Goal: Find contact information: Find contact information

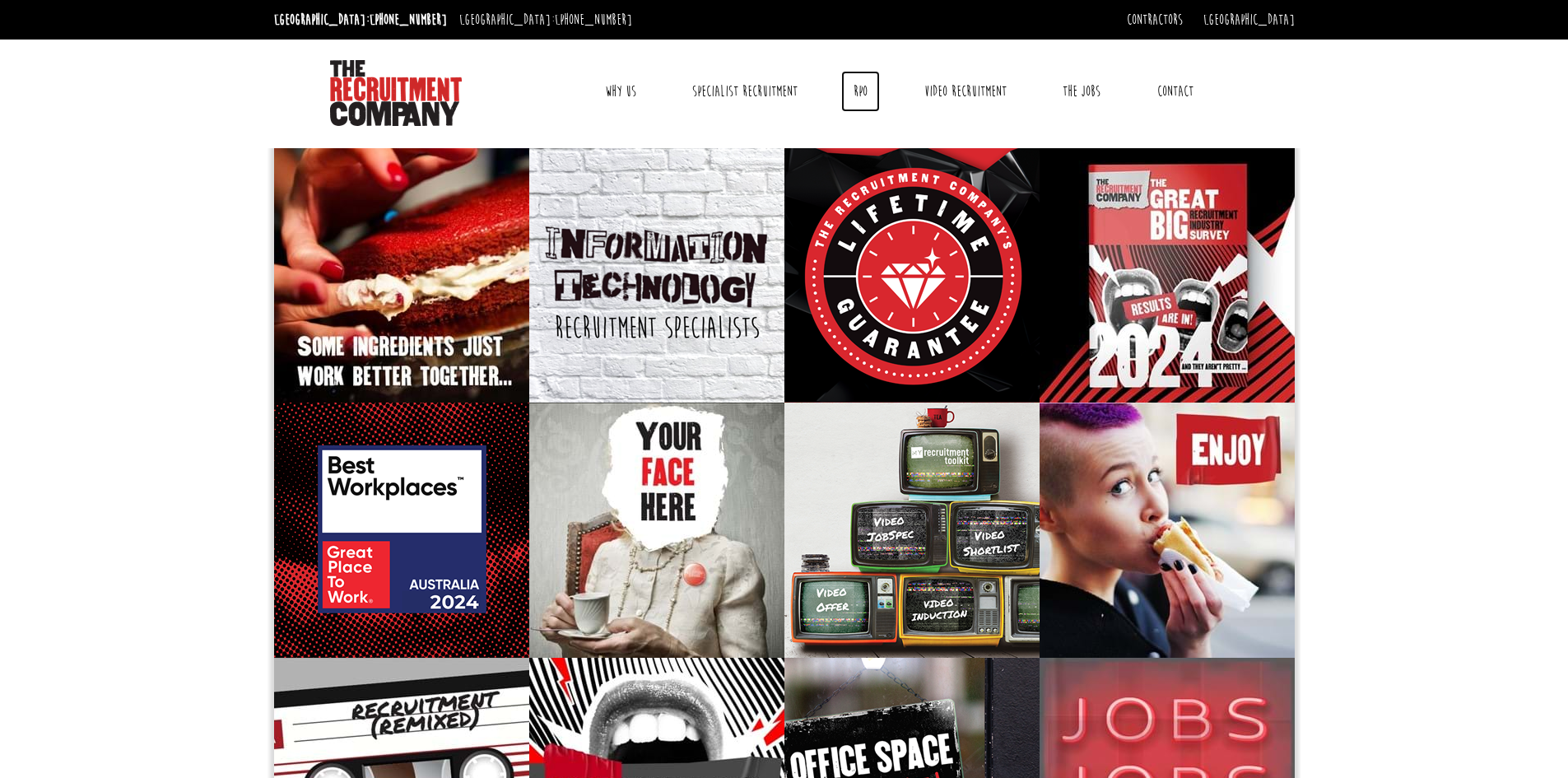
click at [863, 104] on link "RPO" at bounding box center [860, 92] width 39 height 41
click at [1091, 98] on link "The Jobs" at bounding box center [1081, 92] width 63 height 41
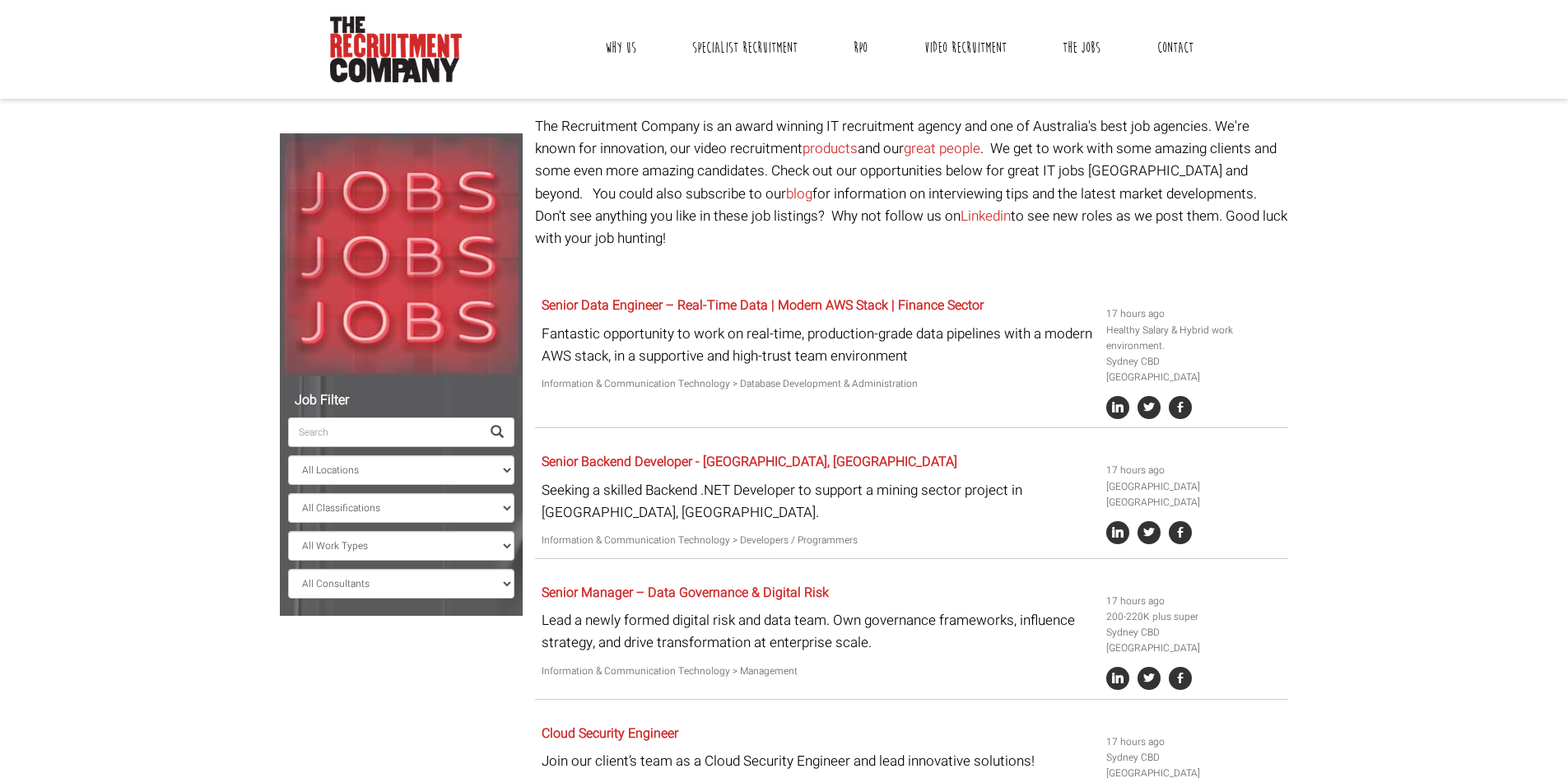
scroll to position [165, 0]
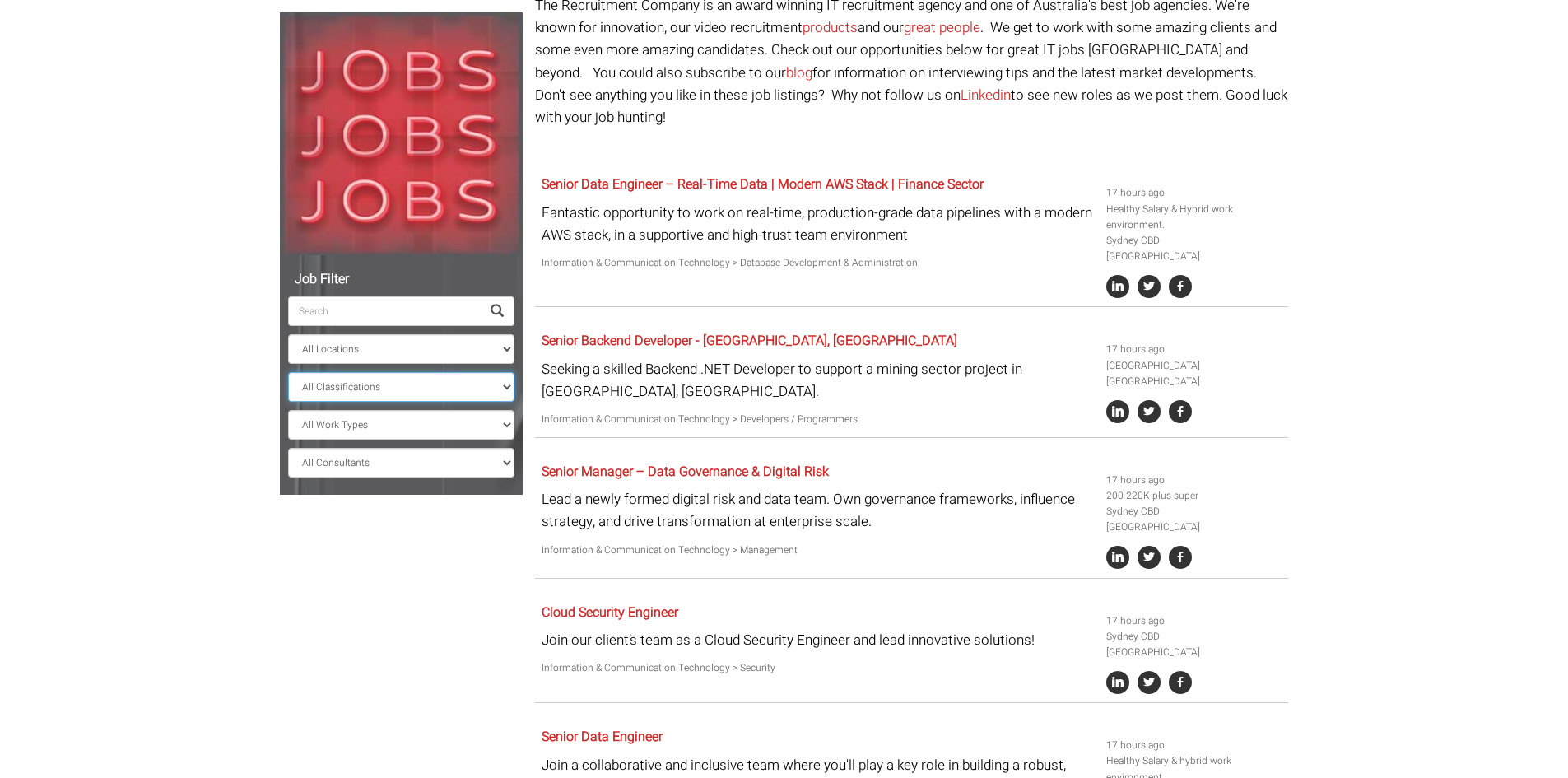
click at [429, 385] on select "All Classifications Banking & Financial Services Information & Communication Te…" at bounding box center [401, 386] width 226 height 30
click at [434, 383] on select "All Classifications Banking & Financial Services Information & Communication Te…" at bounding box center [401, 386] width 226 height 30
click at [419, 338] on select "All Locations Sydney Melbourne Ireland Sydney CBD Parramatta Circular Quay Nort…" at bounding box center [401, 349] width 226 height 30
click at [386, 340] on select "All Locations Sydney Melbourne Ireland Sydney CBD Parramatta Circular Quay Nort…" at bounding box center [401, 349] width 226 height 30
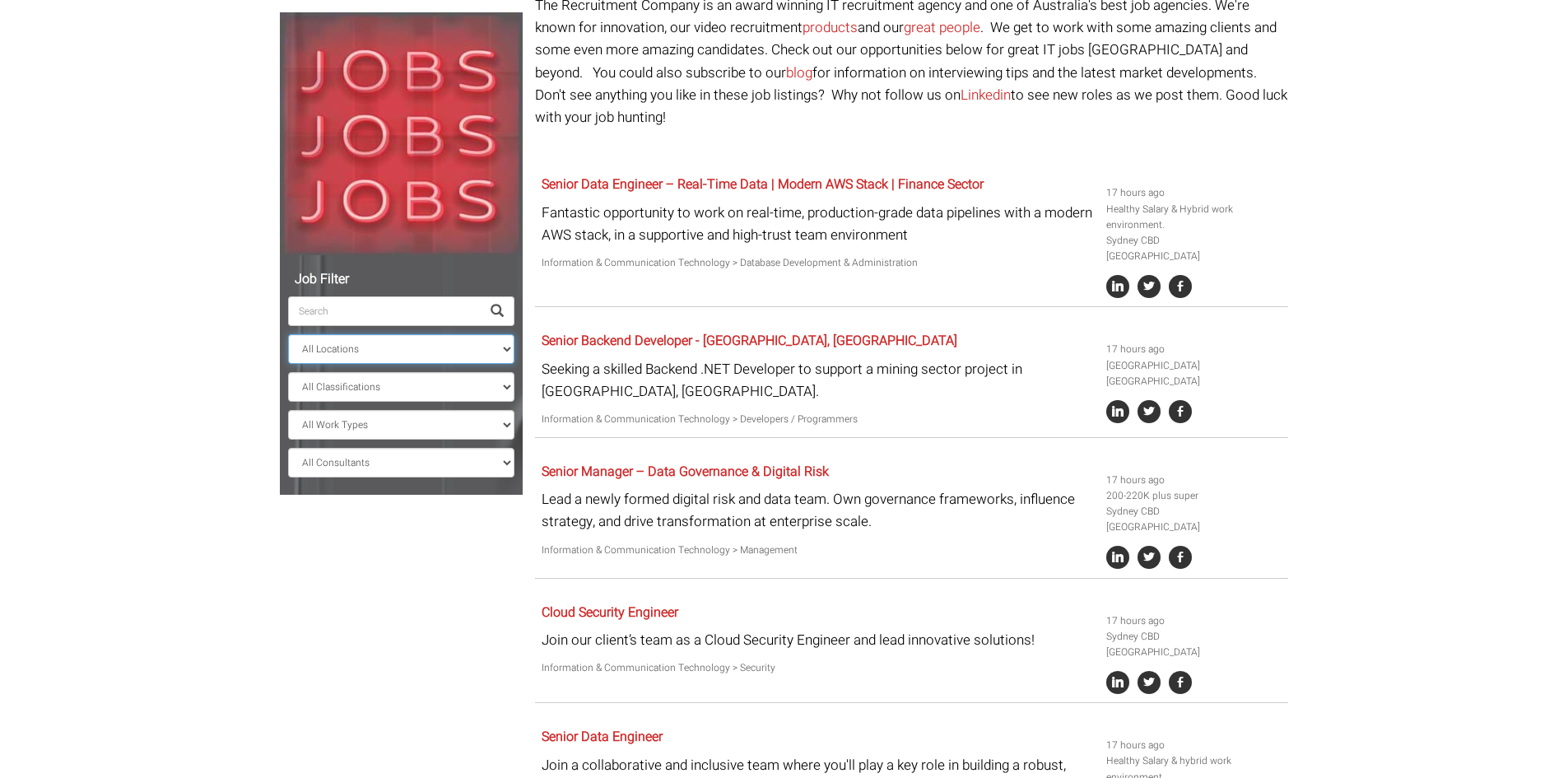
select select "[GEOGRAPHIC_DATA]"
click at [288, 334] on select "All Locations Sydney Melbourne Ireland Sydney CBD Parramatta Circular Quay Nort…" at bounding box center [401, 349] width 226 height 30
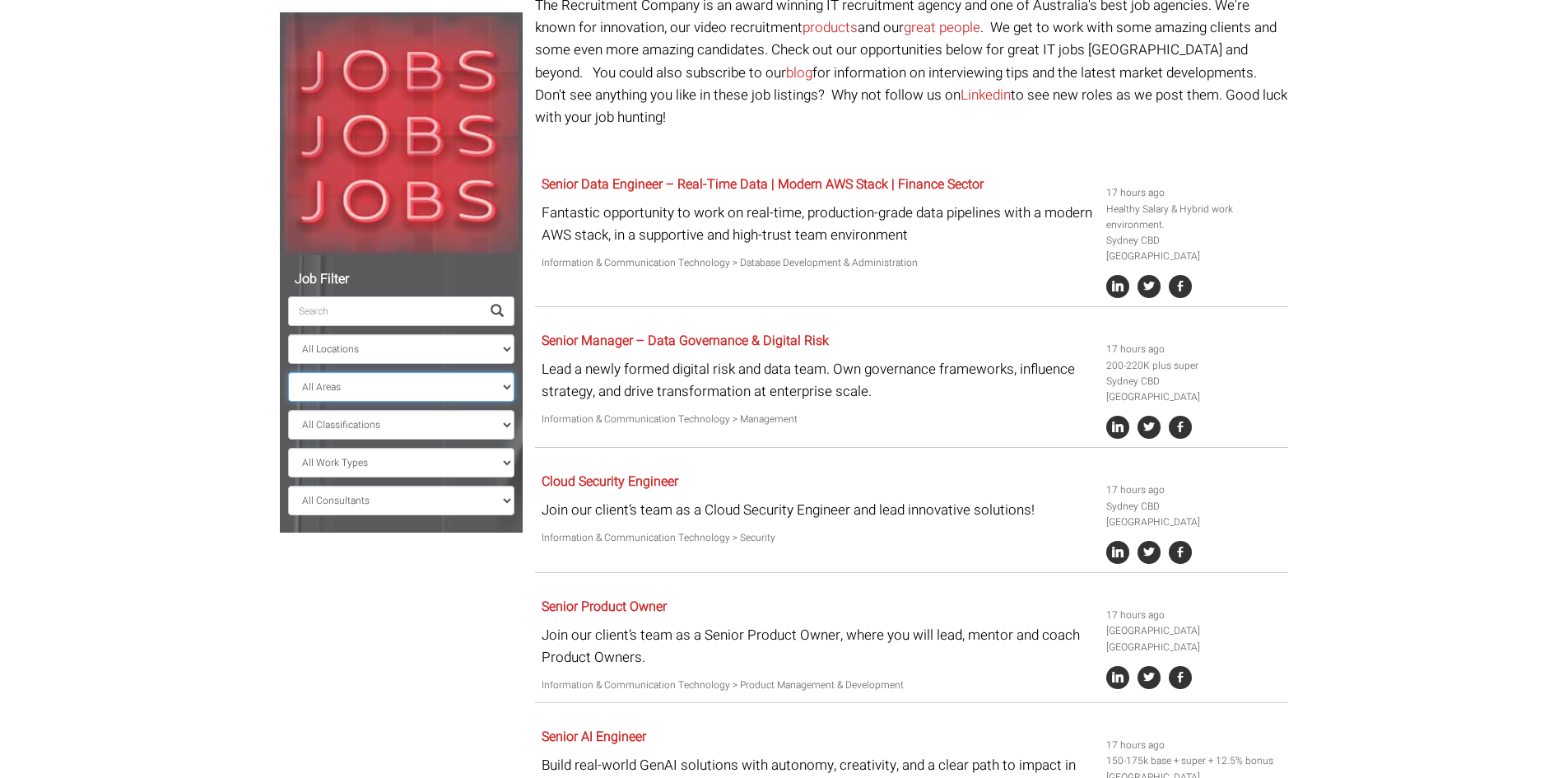
click at [389, 393] on select "All Areas New South Wales" at bounding box center [401, 386] width 226 height 30
click at [387, 391] on select "All Areas New South Wales" at bounding box center [401, 386] width 226 height 30
click at [383, 426] on select "All Classifications Banking & Financial Services Information & Communication Te…" at bounding box center [401, 424] width 226 height 30
click at [370, 423] on select "All Classifications Banking & Financial Services Information & Communication Te…" at bounding box center [401, 424] width 226 height 30
click at [364, 359] on select "All Locations Sydney Melbourne Ireland Sydney CBD Parramatta Circular Quay Nort…" at bounding box center [401, 349] width 226 height 30
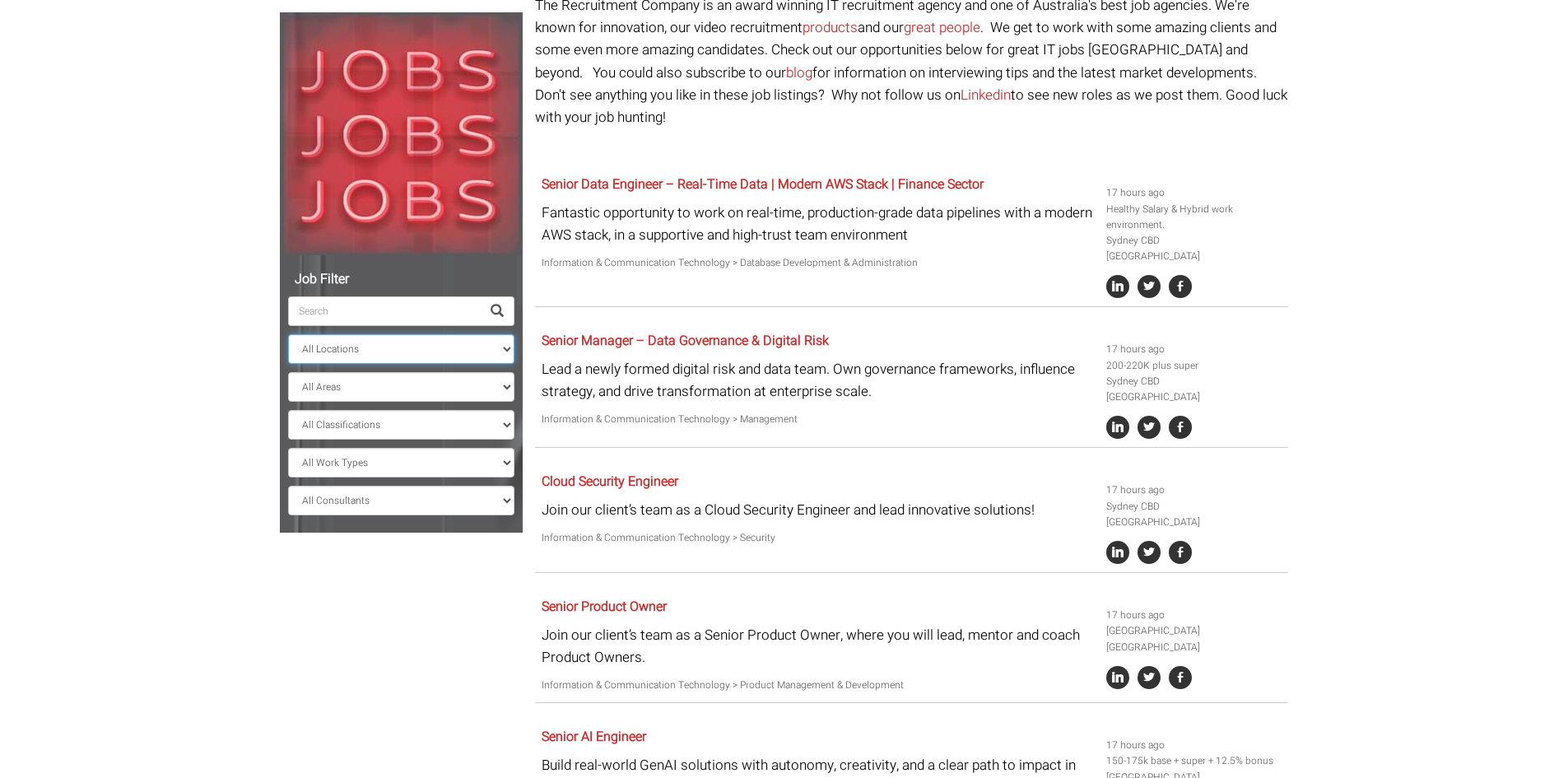
click at [288, 334] on select "All Locations Sydney Melbourne Ireland Sydney CBD Parramatta Circular Quay Nort…" at bounding box center [401, 349] width 226 height 30
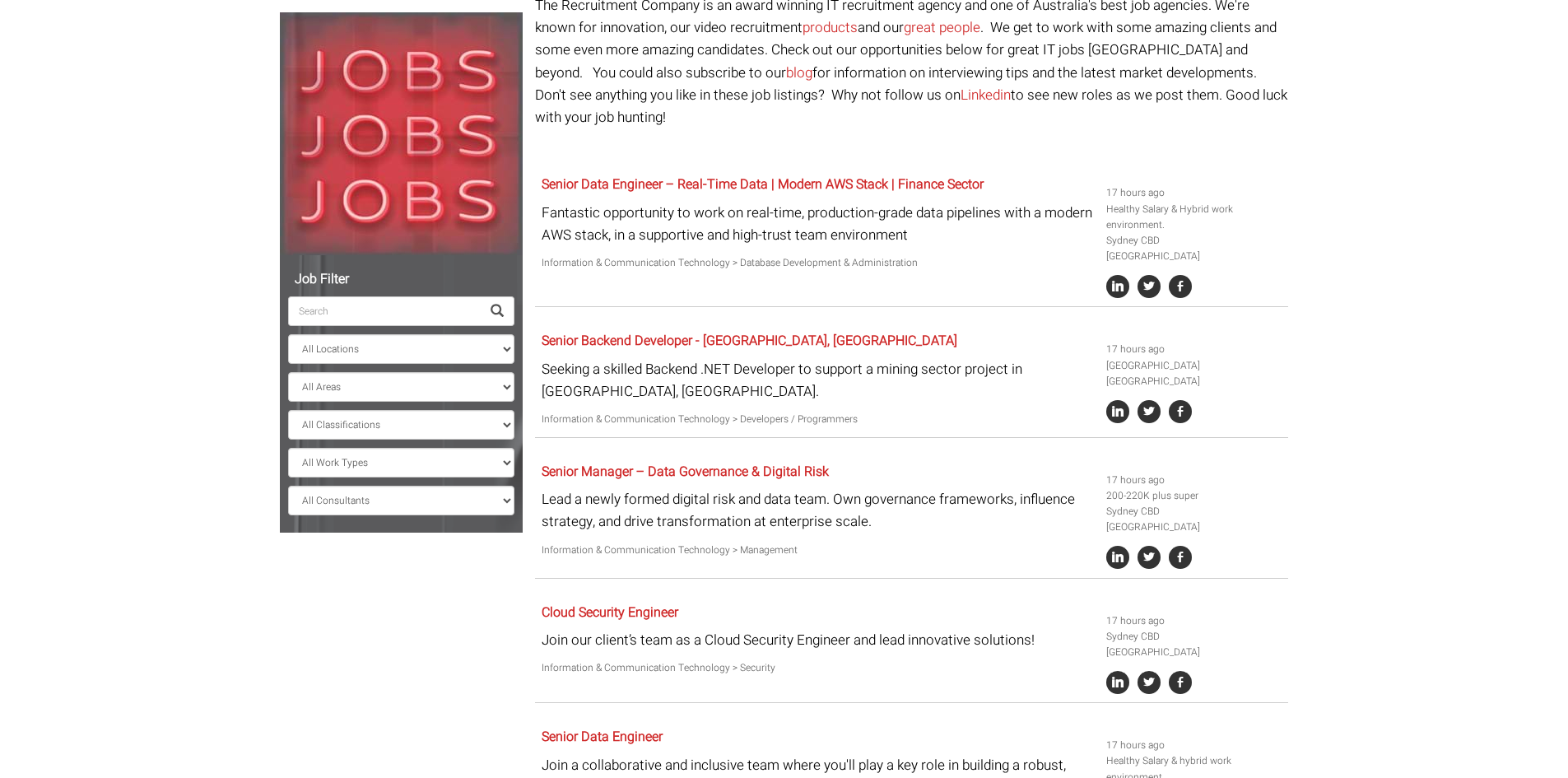
click at [362, 402] on ul "All Locations Sydney Melbourne Ireland Sydney CBD Parramatta Circular Quay Nort…" at bounding box center [401, 389] width 226 height 252
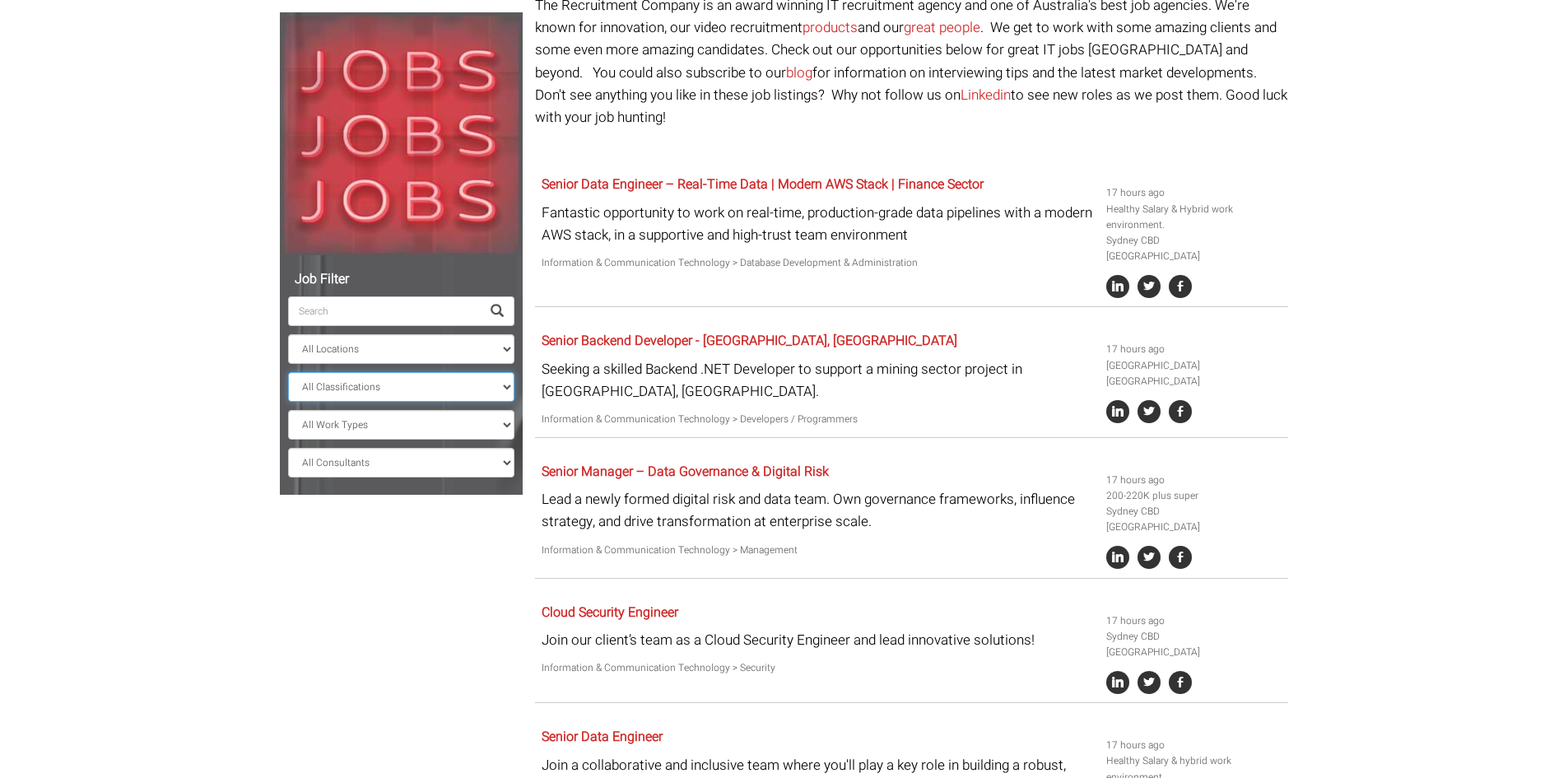
click at [366, 386] on select "All Classifications Banking & Financial Services Information & Communication Te…" at bounding box center [401, 386] width 226 height 30
click at [369, 386] on select "All Classifications Banking & Financial Services Information & Communication Te…" at bounding box center [401, 386] width 226 height 30
click at [374, 434] on select "All Work Types Full Time Part Time Casual Contract / Temp" at bounding box center [401, 424] width 226 height 30
click at [368, 350] on select "All Locations Sydney Melbourne Ireland Sydney CBD Parramatta Circular Quay Nort…" at bounding box center [401, 349] width 226 height 30
select select "[GEOGRAPHIC_DATA]"
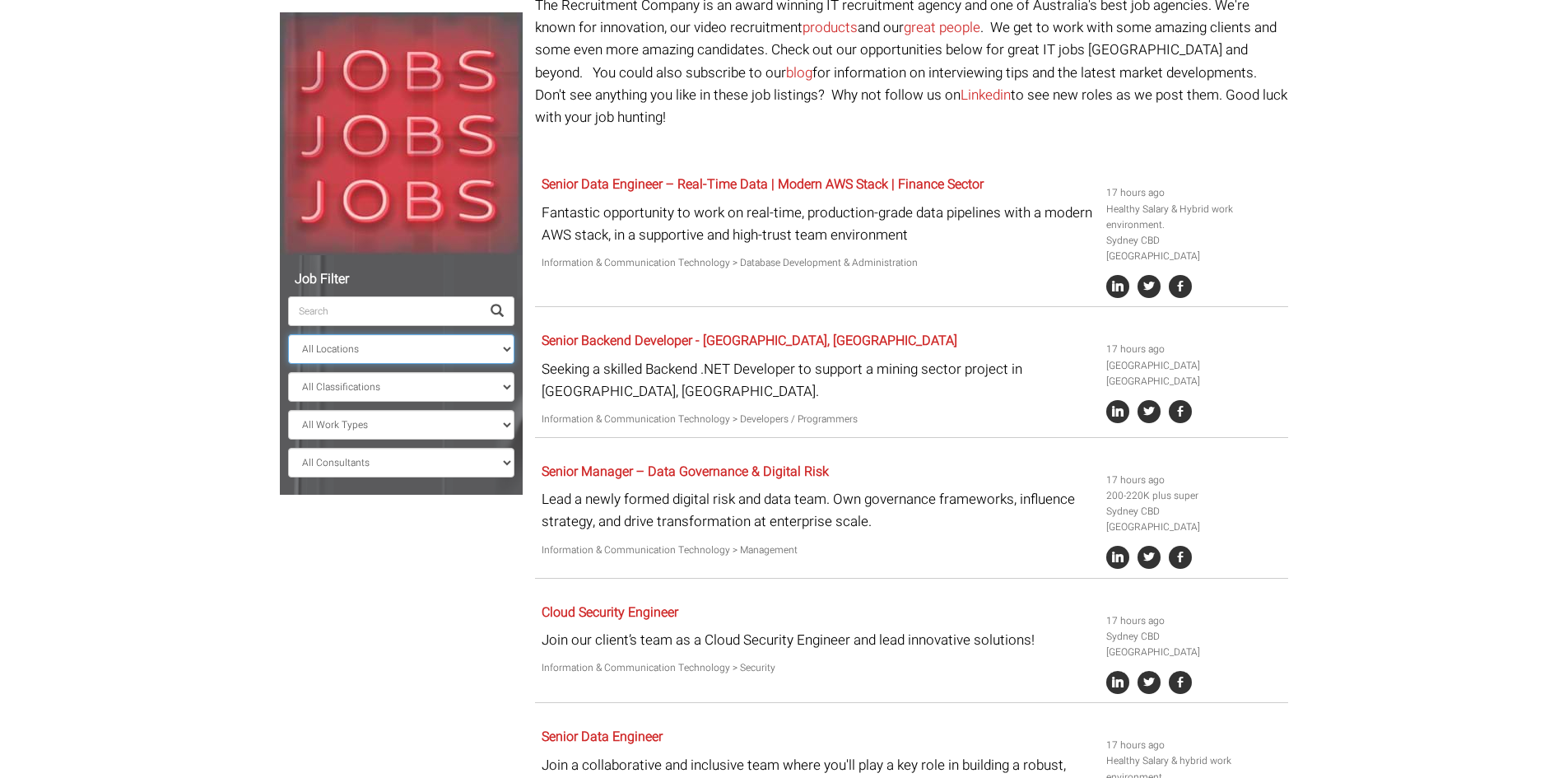
click at [288, 334] on select "All Locations Sydney Melbourne Ireland Sydney CBD Parramatta Circular Quay Nort…" at bounding box center [401, 349] width 226 height 30
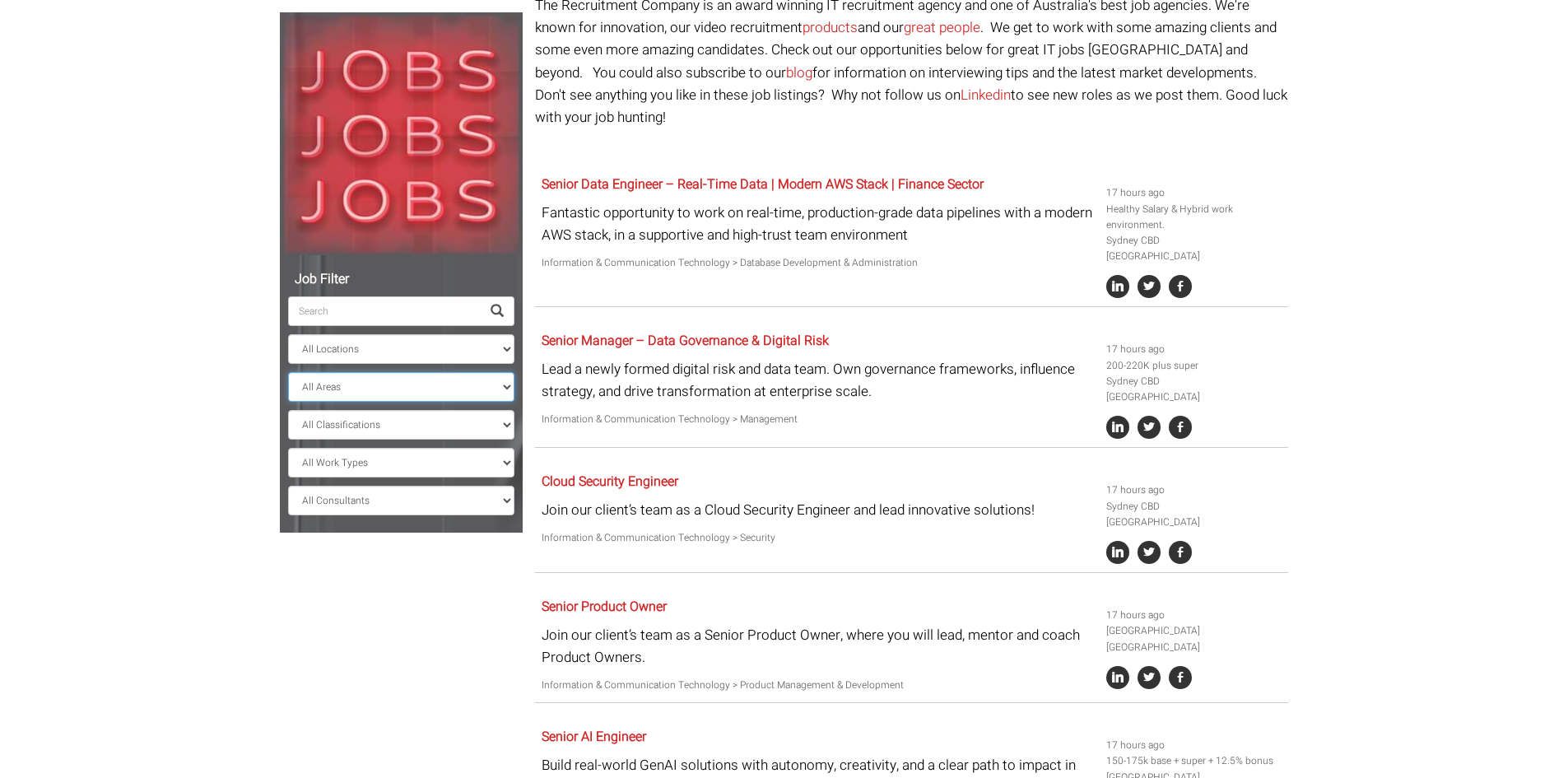
click at [363, 382] on select "All Areas New South Wales" at bounding box center [401, 386] width 226 height 30
select select "New South Wales"
click at [288, 372] on select "All Areas New South Wales" at bounding box center [401, 386] width 226 height 30
click at [376, 422] on select "All Classifications Banking & Financial Services Information & Communication Te…" at bounding box center [401, 424] width 226 height 30
click at [373, 423] on select "All Classifications Banking & Financial Services Information & Communication Te…" at bounding box center [401, 424] width 226 height 30
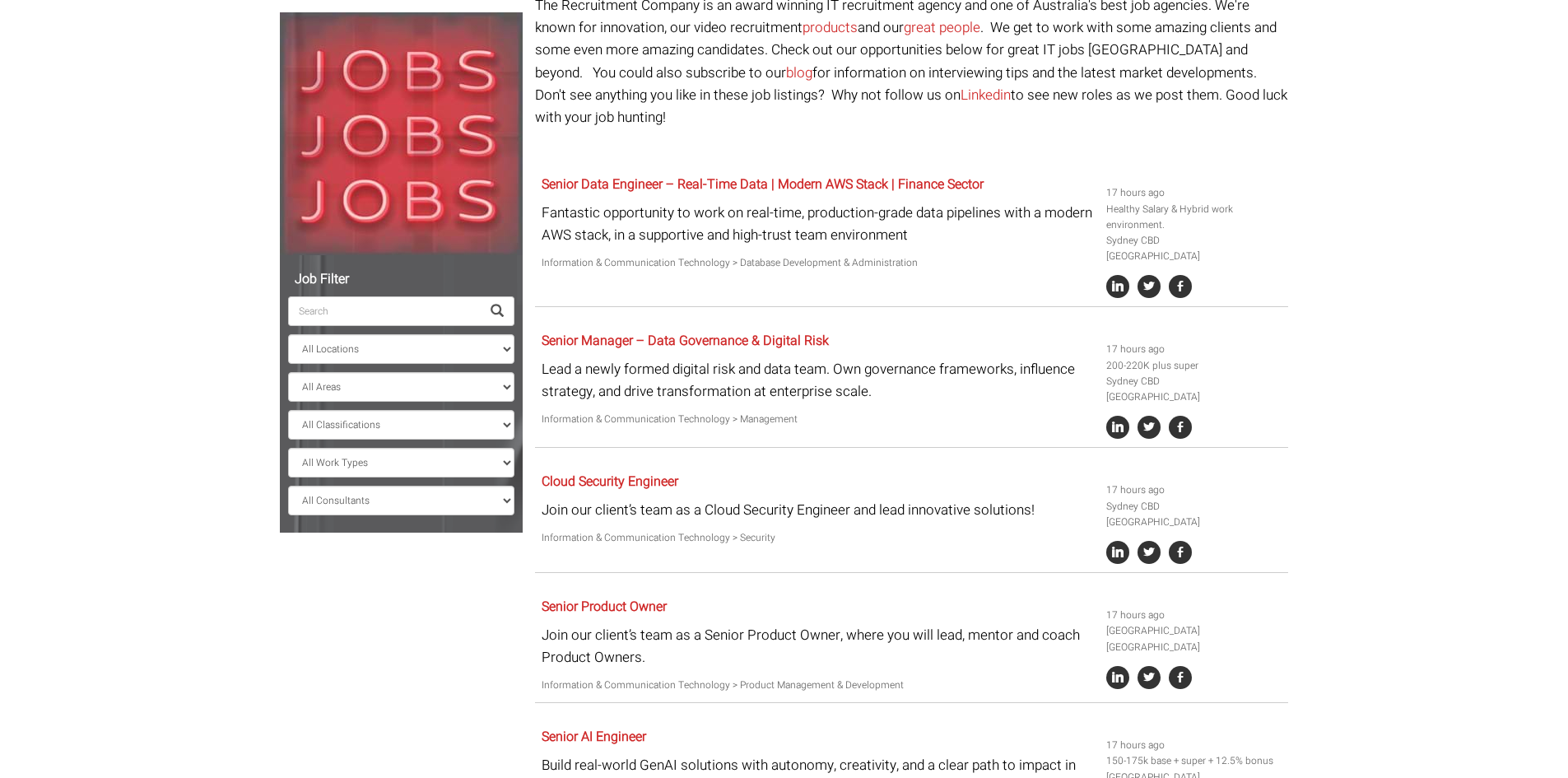
drag, startPoint x: 367, startPoint y: 446, endPoint x: 370, endPoint y: 456, distance: 10.4
click at [368, 448] on ul "All Locations Sydney Melbourne Ireland Sydney CBD Parramatta Circular Quay Nort…" at bounding box center [401, 389] width 226 height 252
click at [370, 456] on select "All Work Types Full Time Part Time Casual Contract / Temp" at bounding box center [401, 463] width 226 height 30
drag, startPoint x: 361, startPoint y: 643, endPoint x: 350, endPoint y: 601, distance: 43.4
click at [360, 641] on div "Job Filter All Locations Sydney Melbourne Ireland Sydney CBD Parramatta Circula…" at bounding box center [784, 428] width 1033 height 867
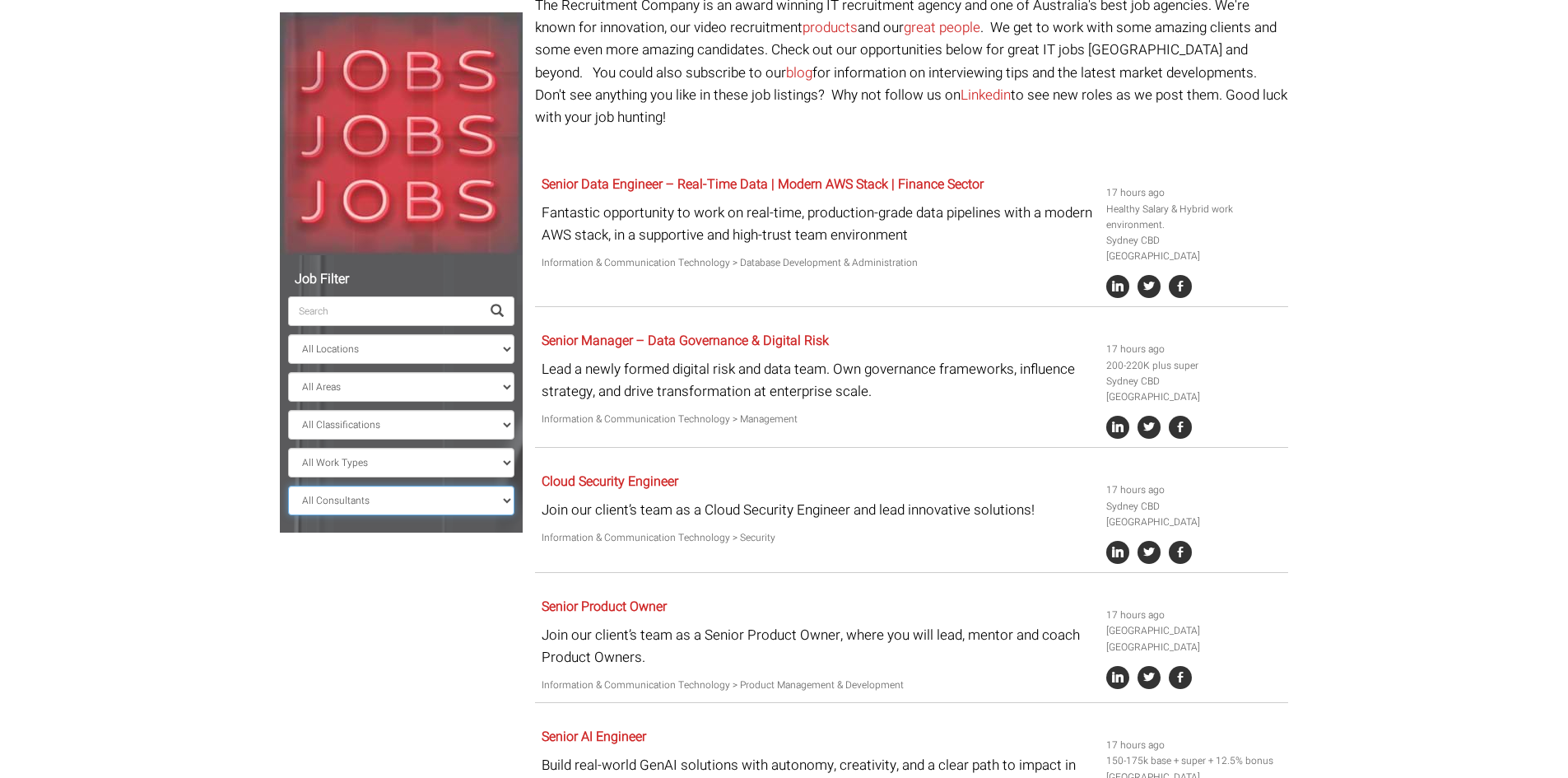
click at [344, 512] on select "All Consultants Adam - , Infrastructure, Cloud & DevOps, Contract Amanda - , In…" at bounding box center [401, 500] width 226 height 30
click at [371, 595] on div "Job Filter All Locations Sydney Melbourne Ireland Sydney CBD Parramatta Circula…" at bounding box center [784, 428] width 1033 height 867
click at [362, 302] on input "search" at bounding box center [384, 311] width 193 height 30
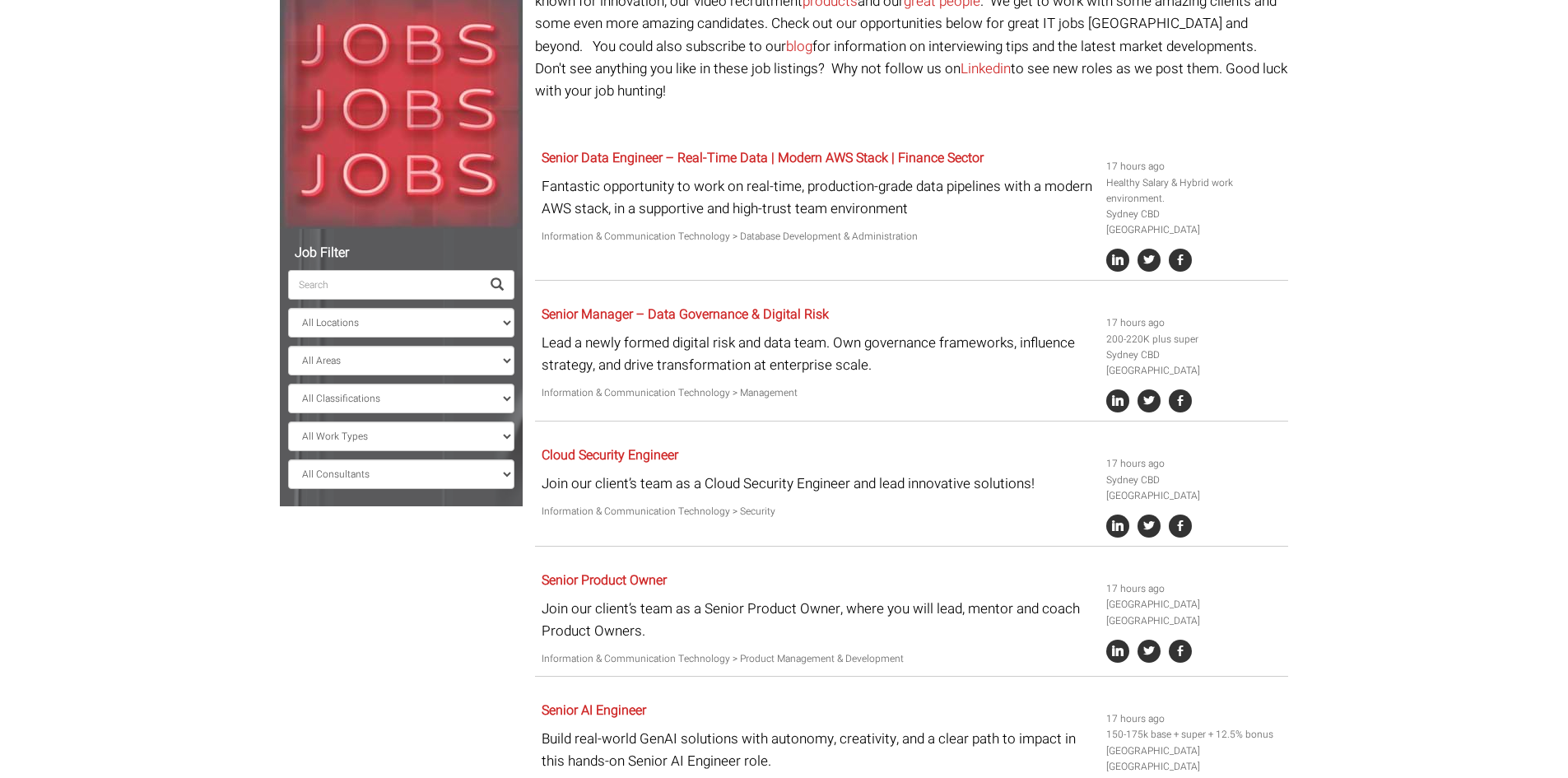
scroll to position [265, 0]
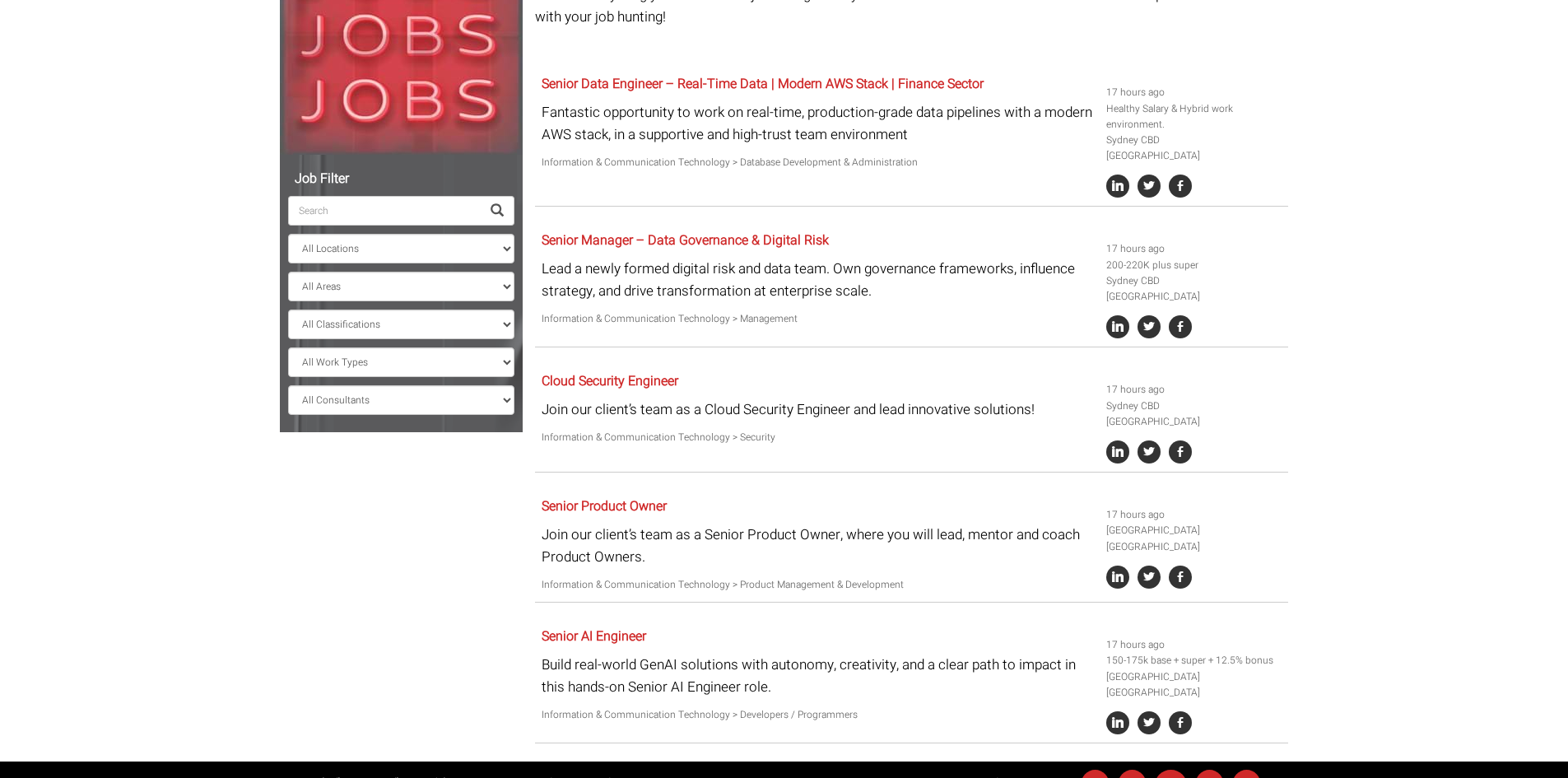
scroll to position [165, 0]
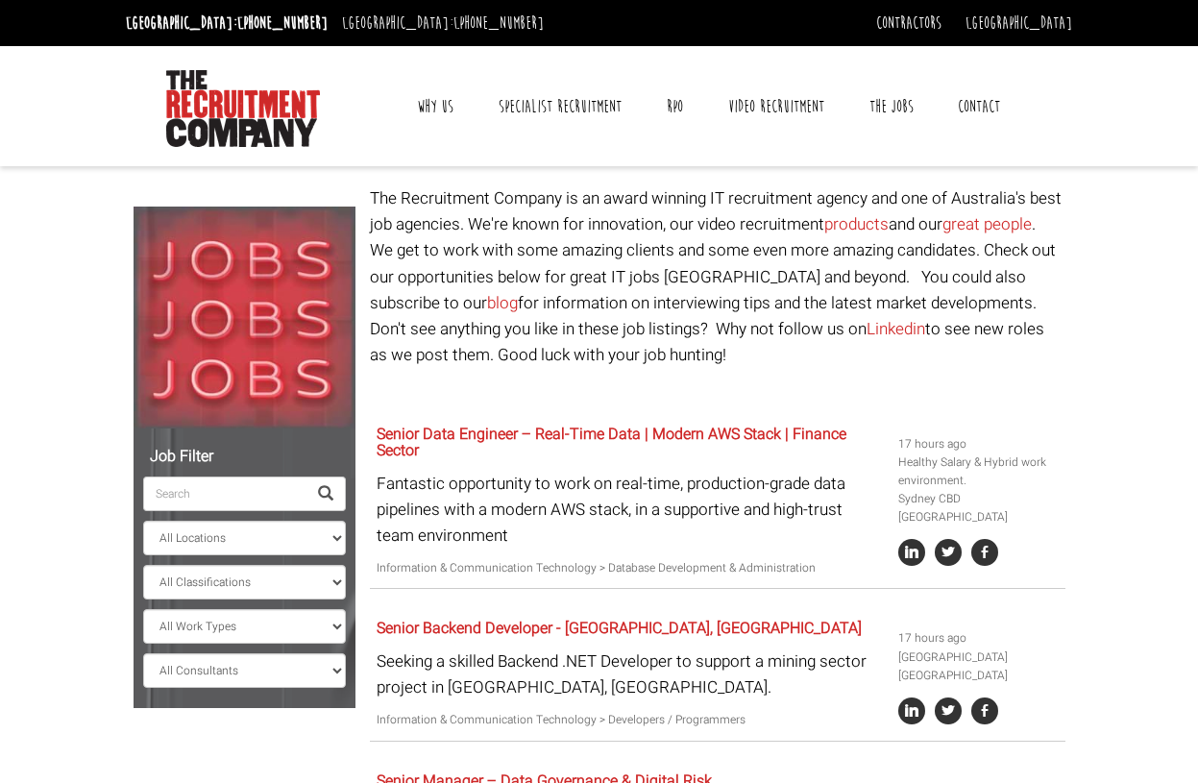
click at [972, 105] on link "Contact" at bounding box center [978, 107] width 71 height 48
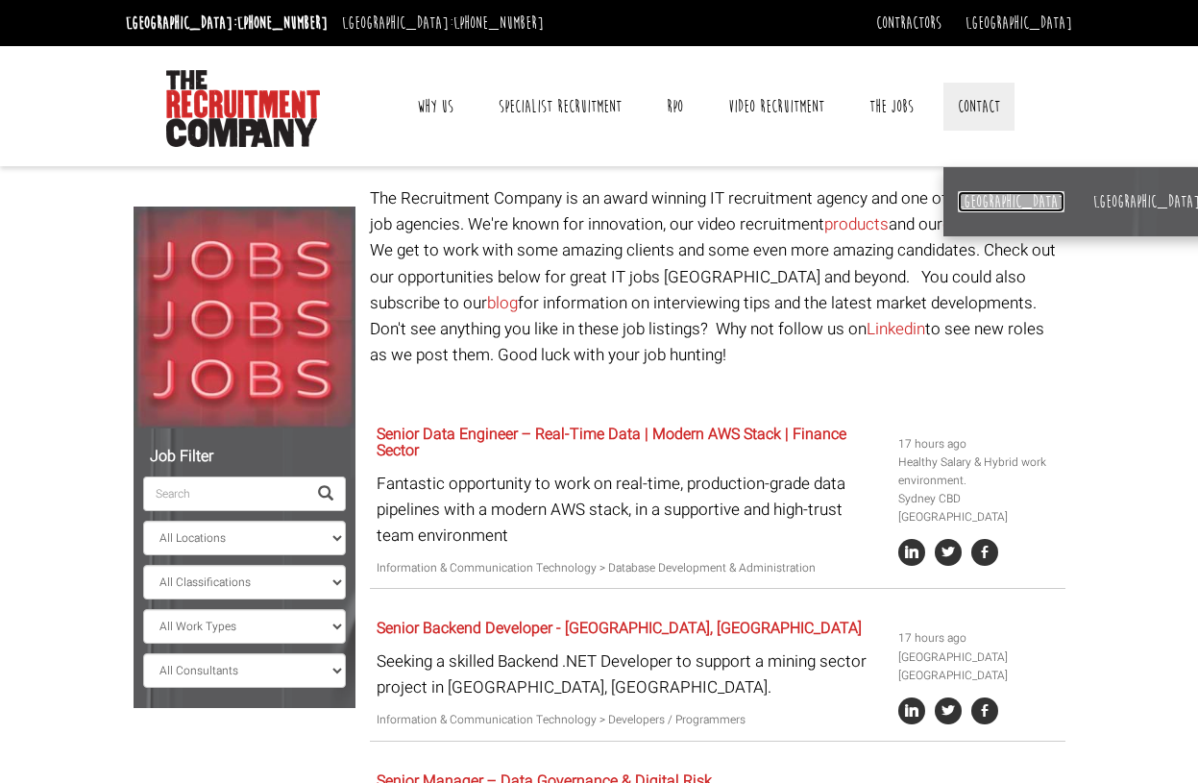
click at [986, 200] on link "[GEOGRAPHIC_DATA]" at bounding box center [1011, 201] width 107 height 21
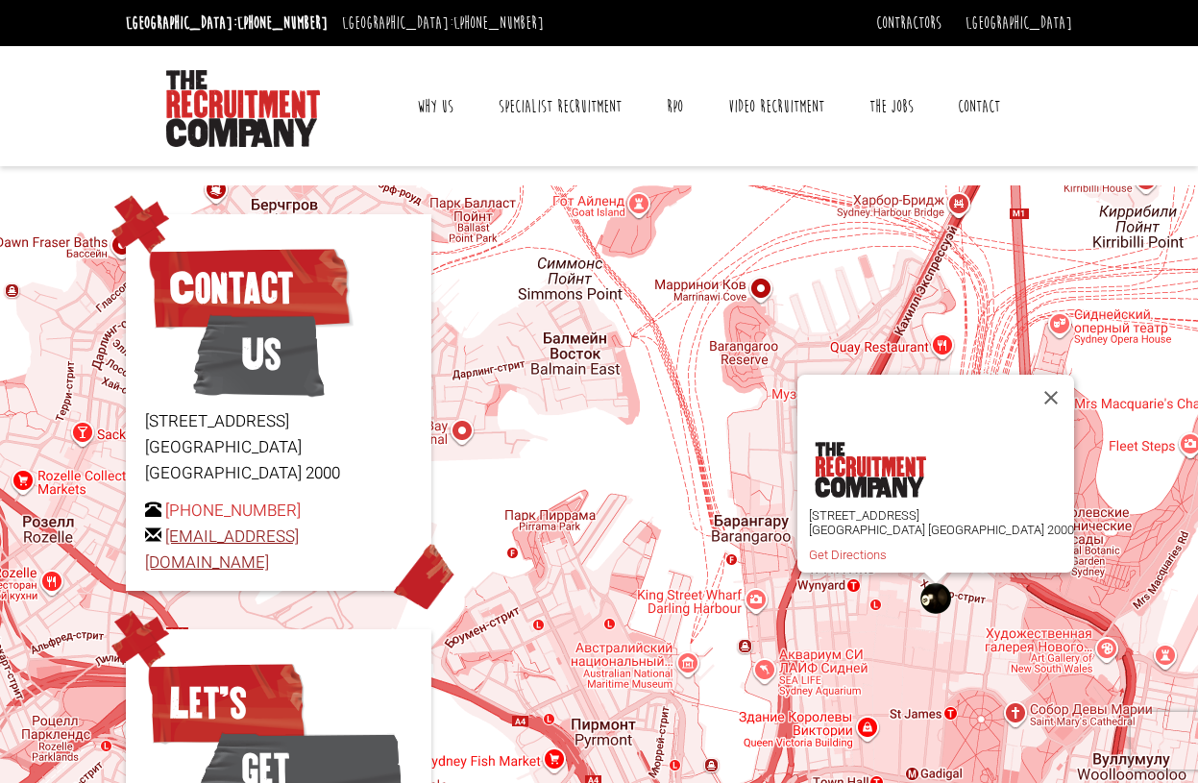
drag, startPoint x: 141, startPoint y: 539, endPoint x: 402, endPoint y: 541, distance: 261.3
click at [404, 541] on div "Contact Us [STREET_ADDRESS] [PHONE_NUMBER] [EMAIL_ADDRESS][DOMAIN_NAME]" at bounding box center [278, 402] width 305 height 377
copy link "[EMAIL_ADDRESS][DOMAIN_NAME]"
